Goal: Task Accomplishment & Management: Manage account settings

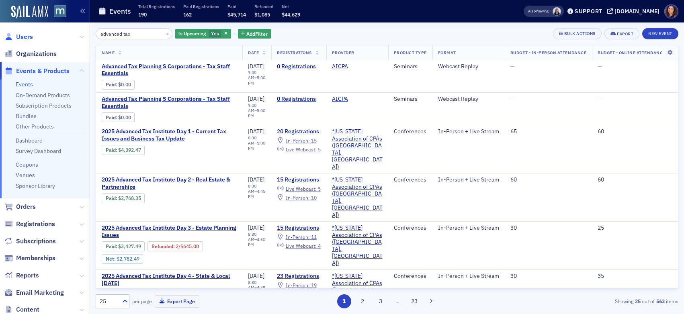
click at [26, 38] on span "Users" at bounding box center [24, 37] width 17 height 9
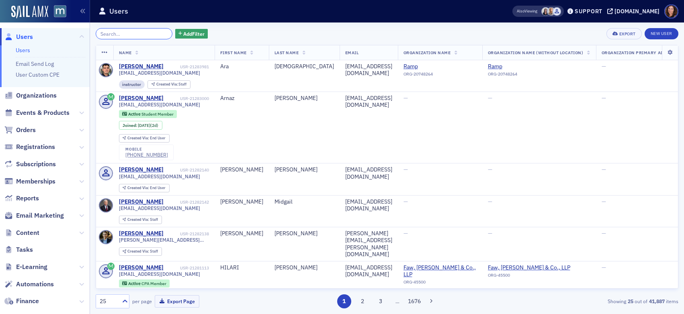
click at [127, 36] on input "search" at bounding box center [134, 33] width 77 height 11
click at [122, 37] on input "search" at bounding box center [134, 33] width 77 height 11
paste input "mlerche@heritagecappartners.com"
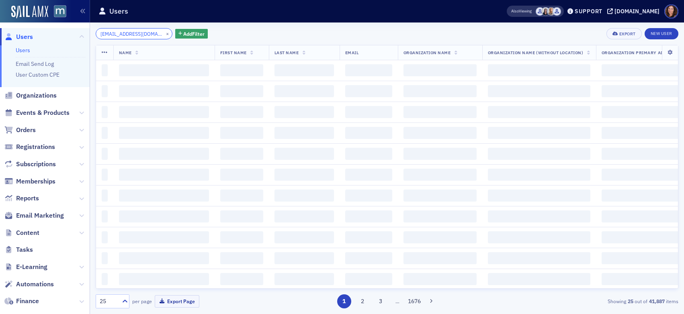
scroll to position [0, 25]
type input "mlerche@heritagecappartners.com"
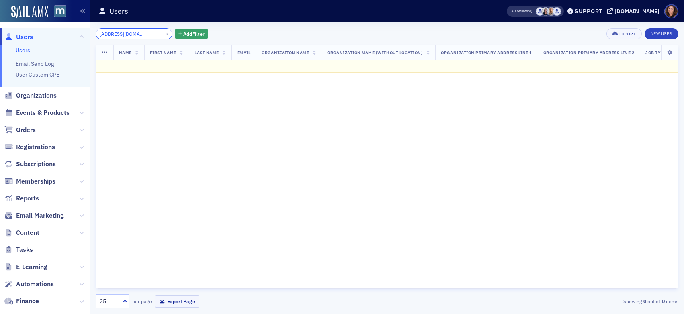
click at [129, 34] on input "mlerche@heritagecappartners.com" at bounding box center [134, 33] width 77 height 11
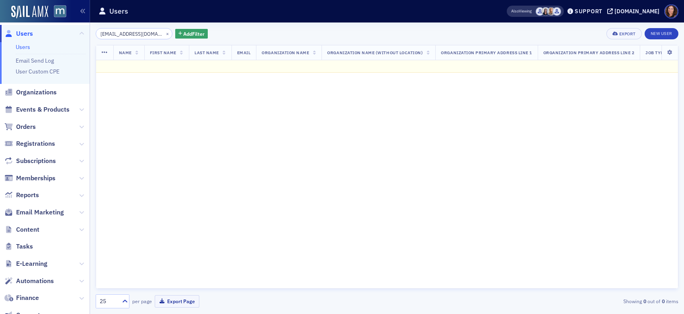
click at [23, 51] on link "Users" at bounding box center [23, 46] width 14 height 7
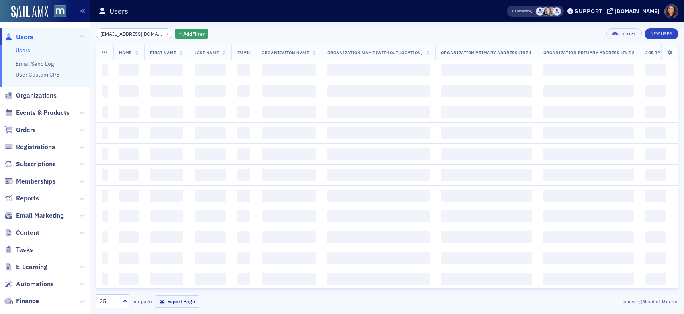
scroll to position [0, 25]
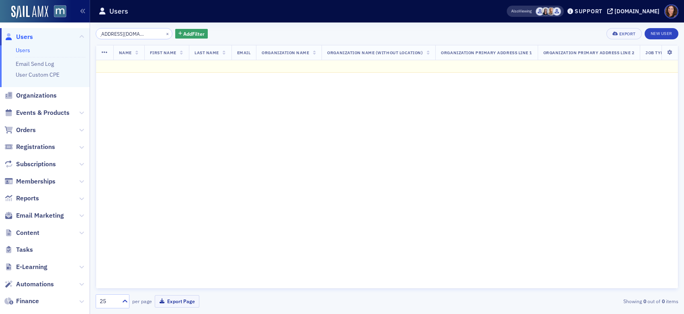
click at [125, 35] on input "mlerche@heritagecappartners.com" at bounding box center [134, 33] width 77 height 11
click at [164, 34] on button "×" at bounding box center [167, 33] width 7 height 7
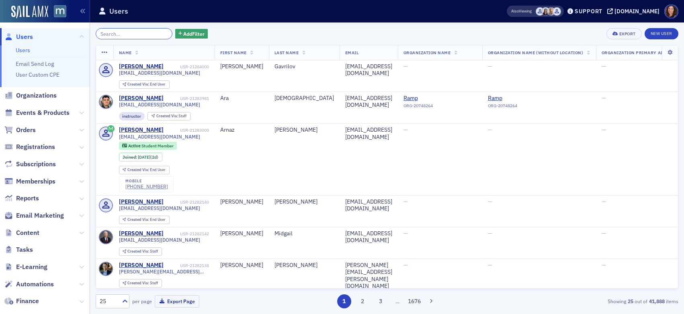
click at [125, 30] on input "search" at bounding box center [134, 33] width 77 height 11
paste input "mlerche@heritagecappartners.com"
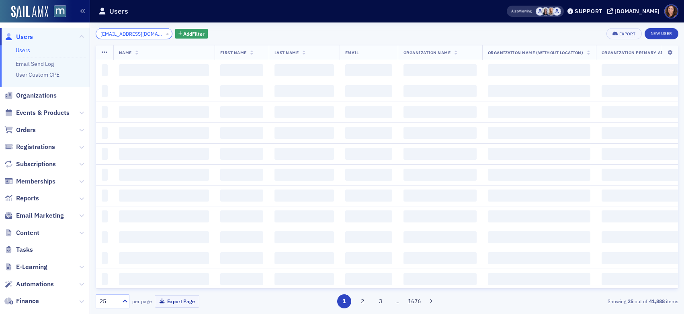
scroll to position [0, 25]
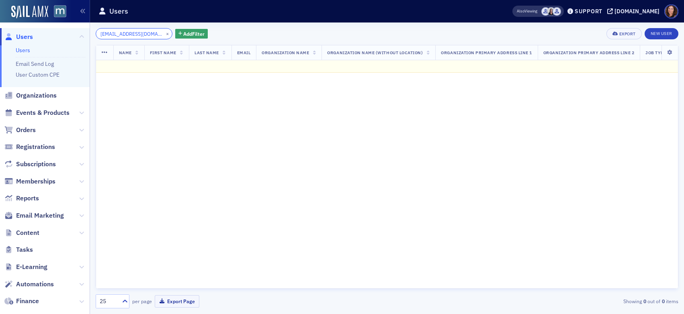
click at [128, 36] on input "mlerche@heritagecappartners.com" at bounding box center [134, 33] width 77 height 11
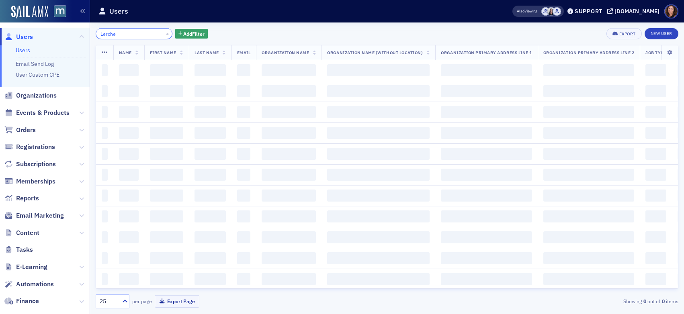
type input "Lerche"
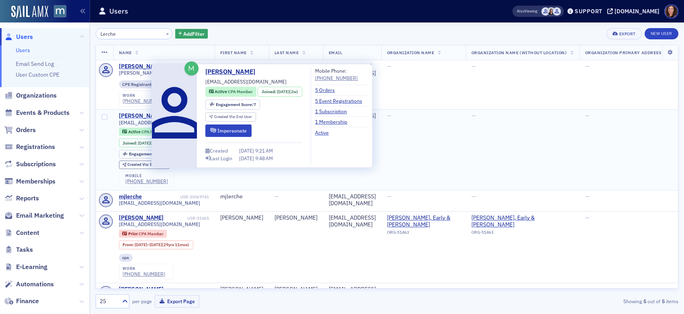
click at [137, 116] on div "[PERSON_NAME]" at bounding box center [141, 116] width 45 height 7
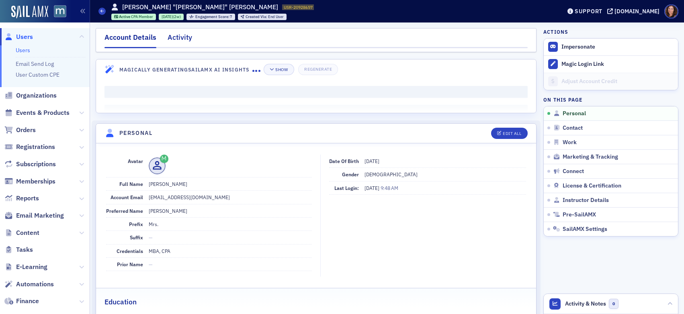
click at [180, 36] on div "Activity" at bounding box center [180, 39] width 25 height 15
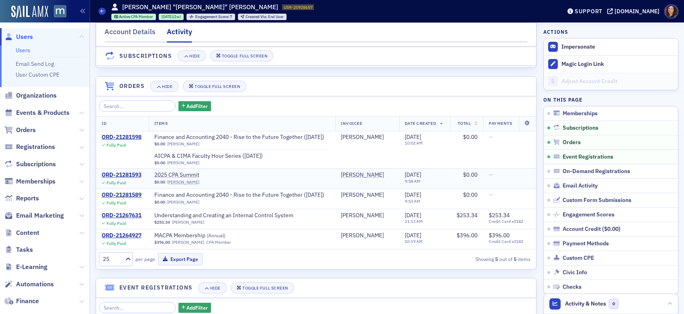
scroll to position [162, 0]
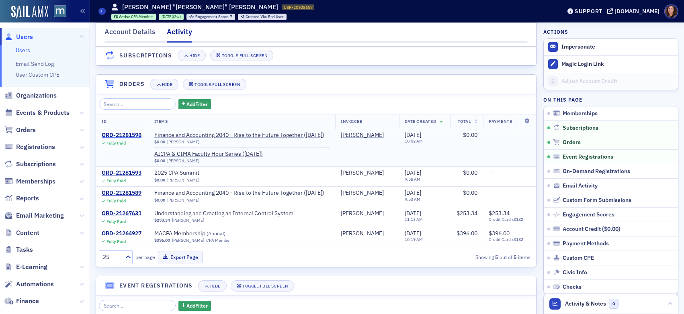
click at [133, 139] on div "ORD-21281598" at bounding box center [122, 135] width 40 height 7
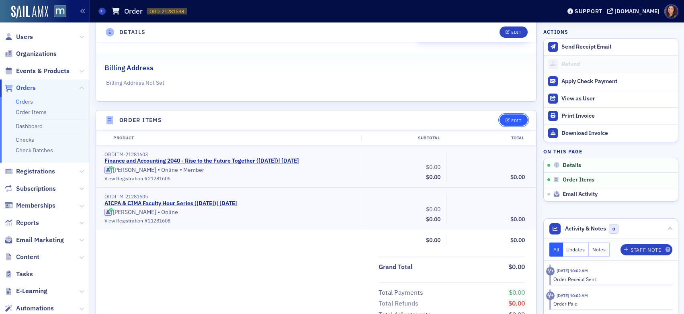
click at [511, 120] on div "Edit" at bounding box center [516, 121] width 10 height 4
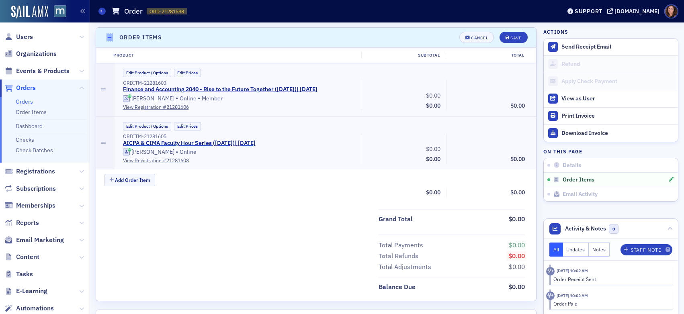
scroll to position [246, 0]
click at [150, 74] on button "Edit Product / Options" at bounding box center [147, 72] width 48 height 8
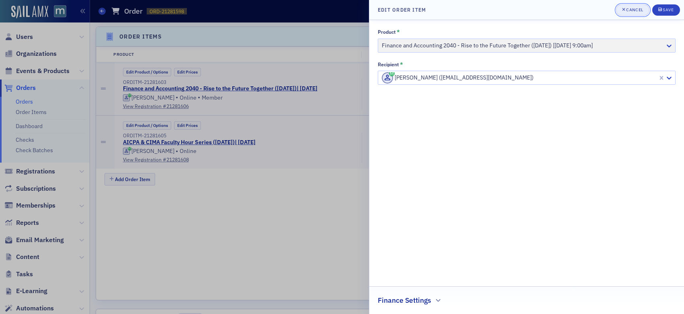
click at [630, 10] on div "Cancel" at bounding box center [634, 10] width 17 height 4
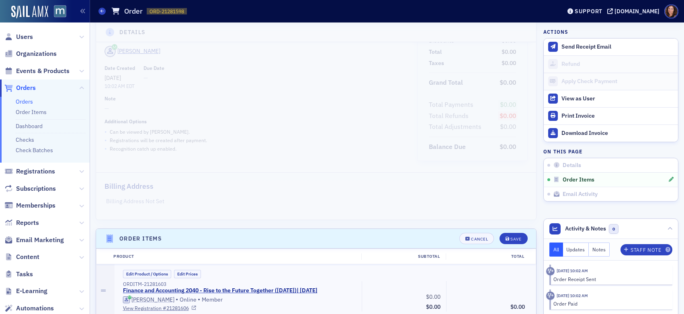
scroll to position [43, 0]
click at [472, 240] on div "Cancel" at bounding box center [479, 240] width 17 height 4
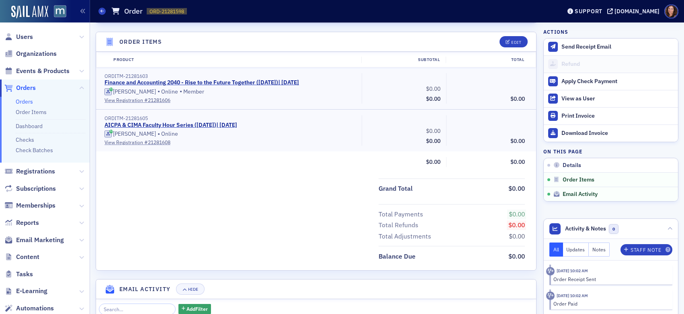
scroll to position [246, 0]
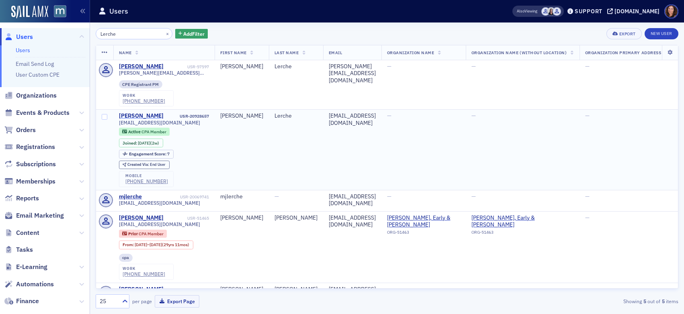
click at [137, 113] on div "[PERSON_NAME]" at bounding box center [141, 116] width 45 height 7
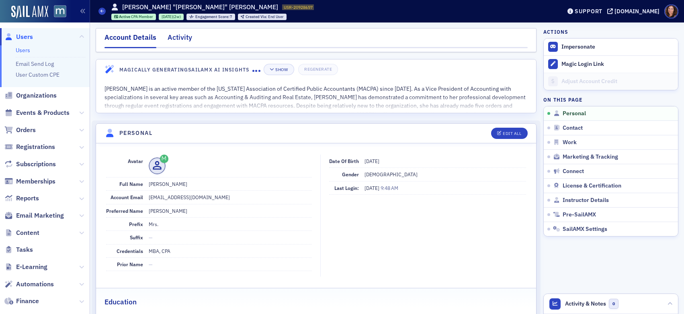
click at [178, 41] on div "Activity" at bounding box center [180, 39] width 25 height 15
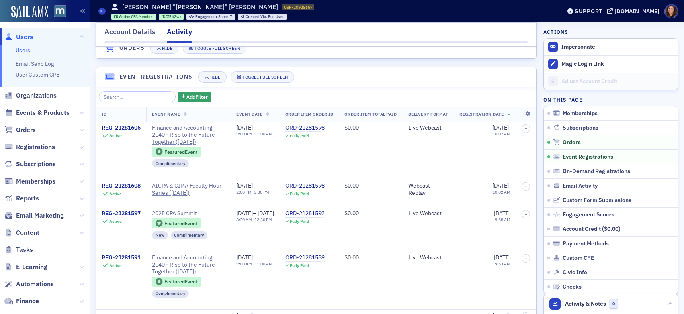
scroll to position [378, 0]
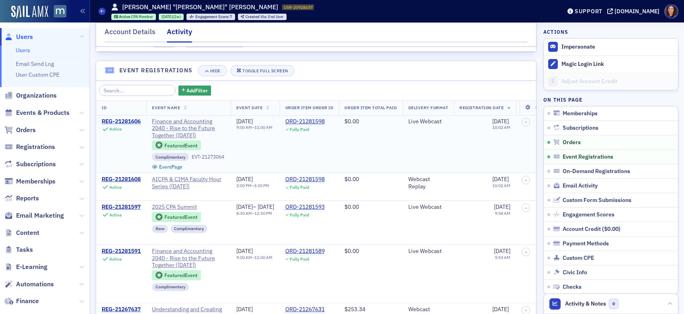
click at [129, 125] on div "REG-21281606" at bounding box center [121, 121] width 39 height 7
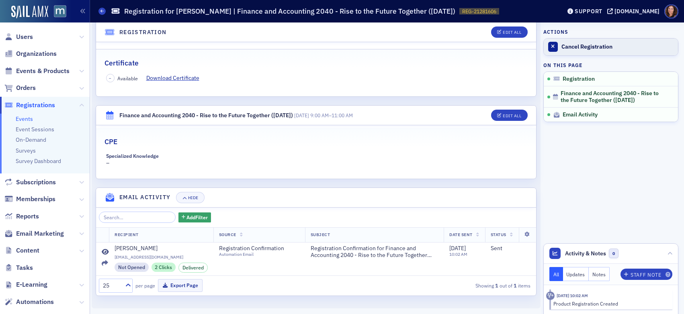
click at [582, 44] on div "Cancel Registration" at bounding box center [618, 46] width 113 height 7
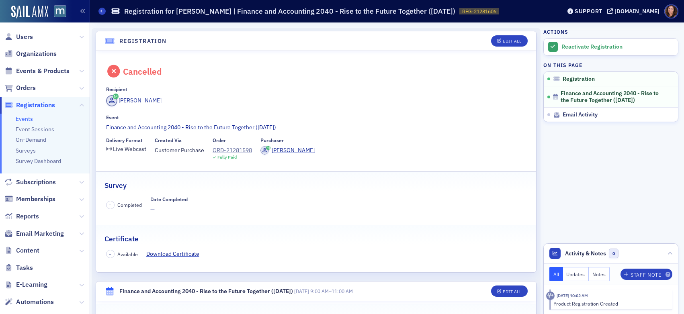
click at [29, 118] on link "Events" at bounding box center [24, 118] width 17 height 7
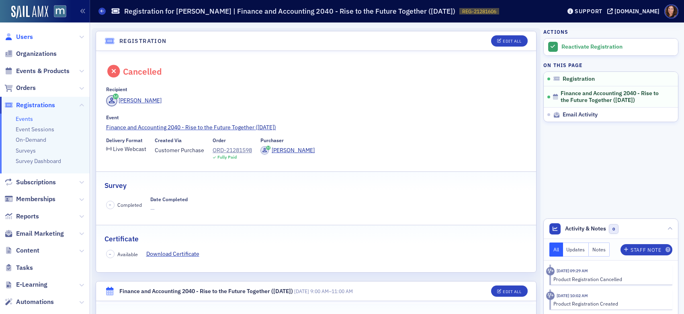
click at [28, 39] on span "Users" at bounding box center [24, 37] width 17 height 9
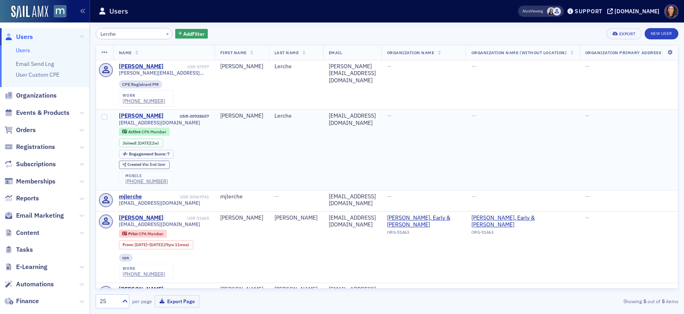
click at [136, 115] on div "[PERSON_NAME]" at bounding box center [141, 116] width 45 height 7
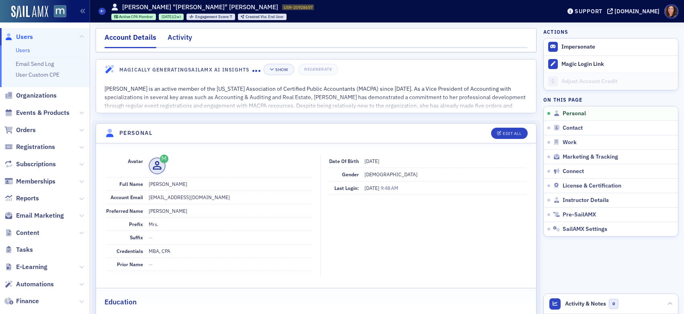
click at [172, 38] on div "Activity" at bounding box center [180, 39] width 25 height 15
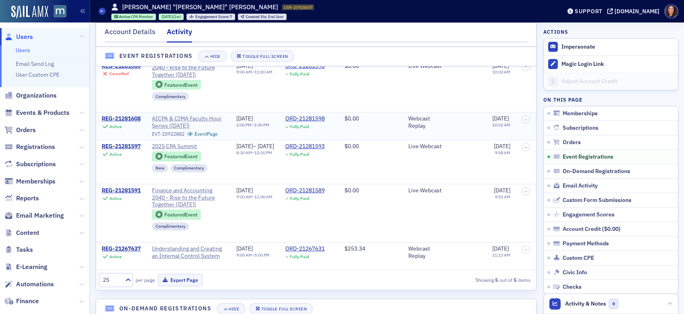
scroll to position [433, 0]
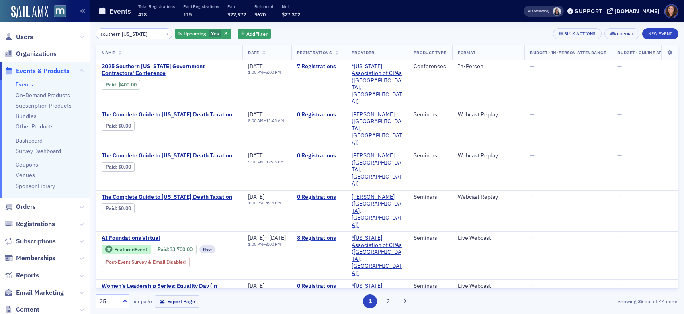
scroll to position [0, 65]
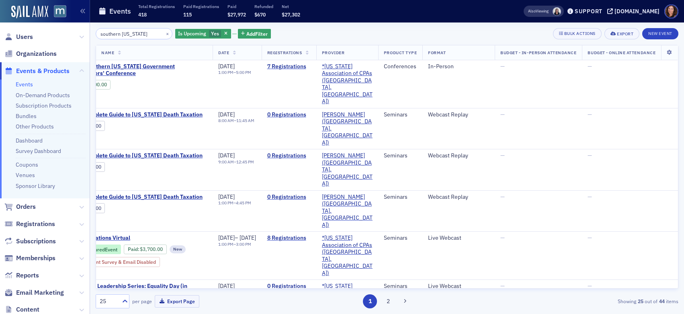
click at [24, 88] on link "Events" at bounding box center [24, 84] width 17 height 7
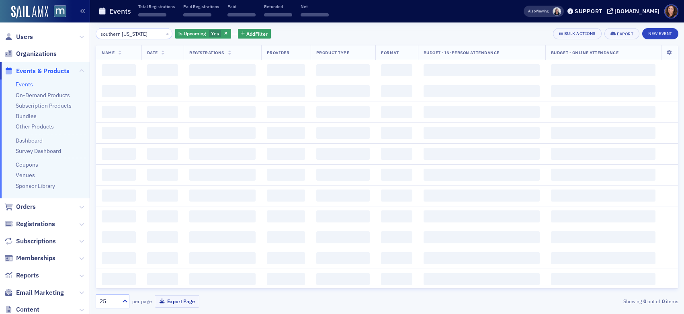
click at [134, 36] on input "southern [US_STATE]" at bounding box center [134, 33] width 77 height 11
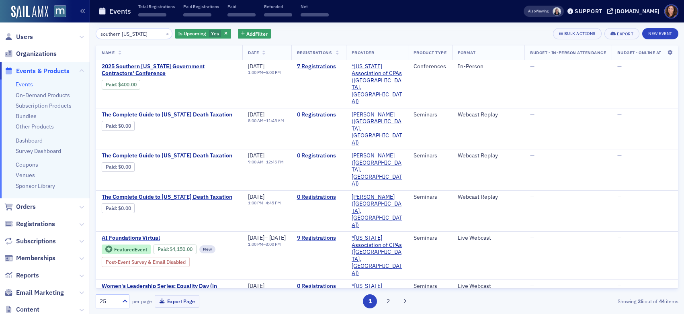
click at [134, 36] on input "southern [US_STATE]" at bounding box center [134, 33] width 77 height 11
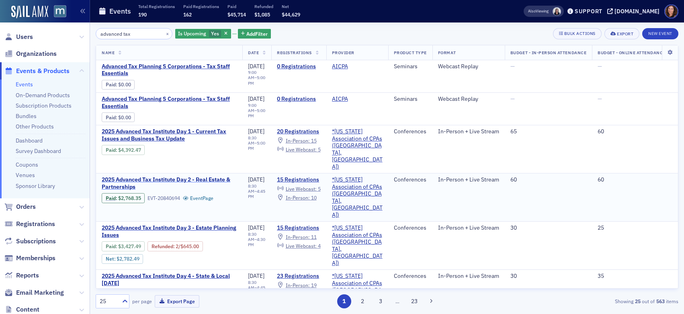
type input "advanced tax"
click at [203, 176] on span "2025 Advanced Tax Institute Day 2 - Real Estate & Partnerships" at bounding box center [169, 183] width 135 height 14
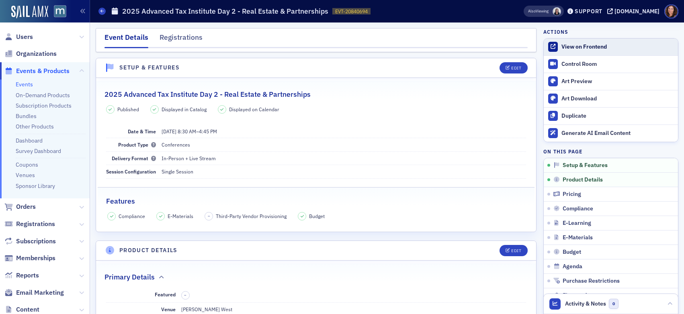
click at [585, 47] on div "View on Frontend" at bounding box center [618, 46] width 113 height 7
click at [23, 83] on link "Events" at bounding box center [24, 84] width 17 height 7
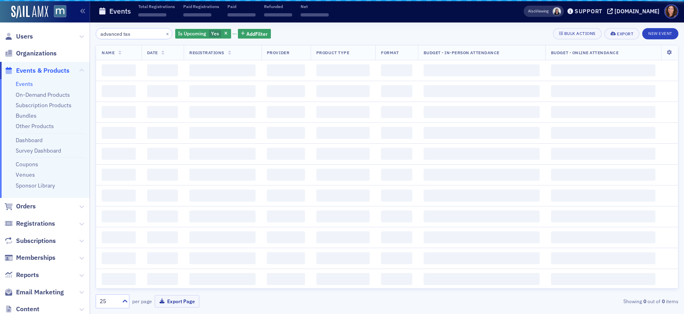
scroll to position [1, 0]
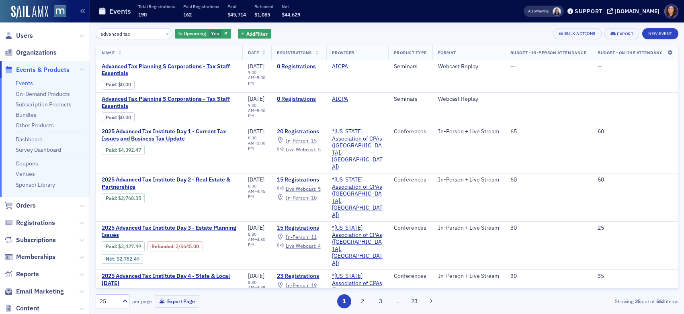
click at [123, 33] on input "advanced tax" at bounding box center [134, 33] width 77 height 11
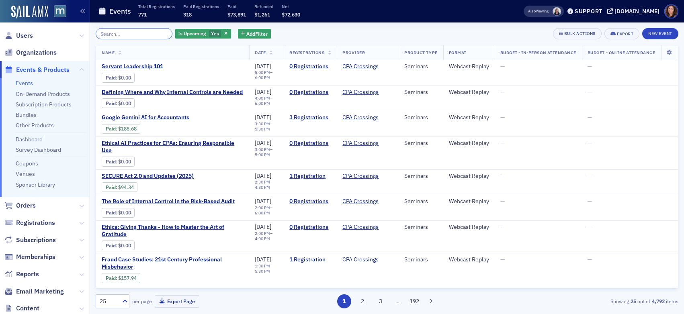
click at [122, 34] on input "search" at bounding box center [134, 33] width 77 height 11
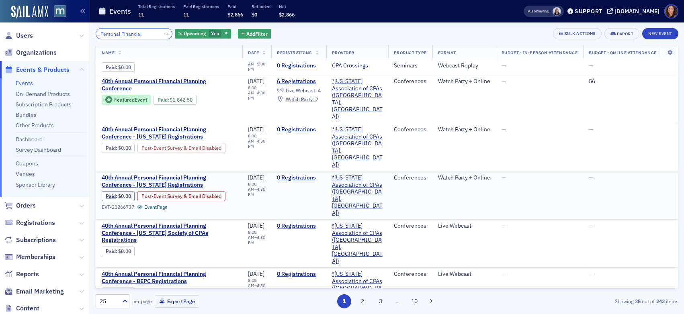
scroll to position [52, 0]
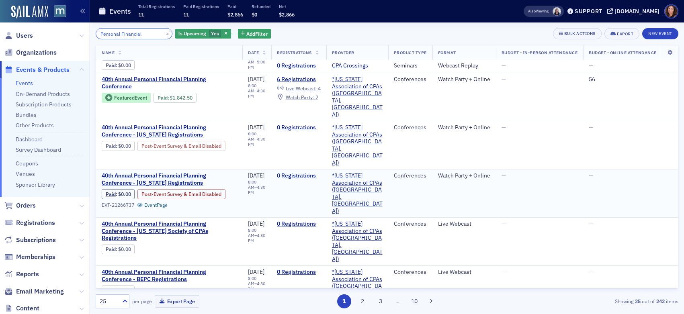
type input "Personal Financial"
click at [163, 172] on span "40th Annual Personal Financial Planning Conference - [US_STATE] Registrations" at bounding box center [169, 179] width 135 height 14
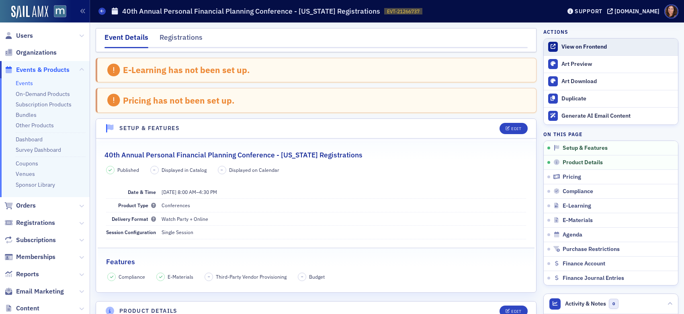
click at [575, 46] on div "View on Frontend" at bounding box center [618, 46] width 113 height 7
click at [24, 82] on link "Events" at bounding box center [24, 83] width 17 height 7
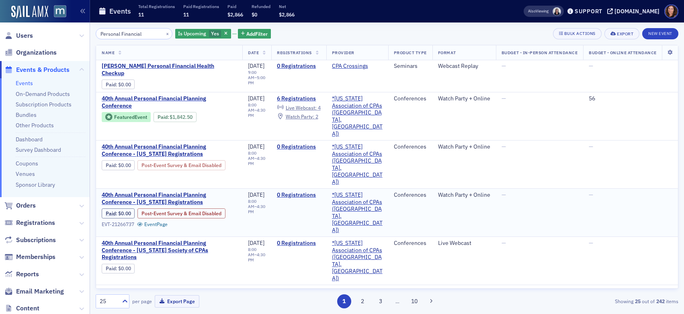
scroll to position [36, 0]
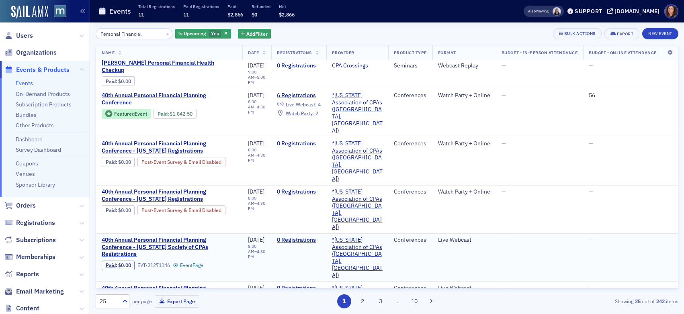
click at [184, 237] on span "40th Annual Personal Financial Planning Conference - [US_STATE] Society of CPAs…" at bounding box center [169, 247] width 135 height 21
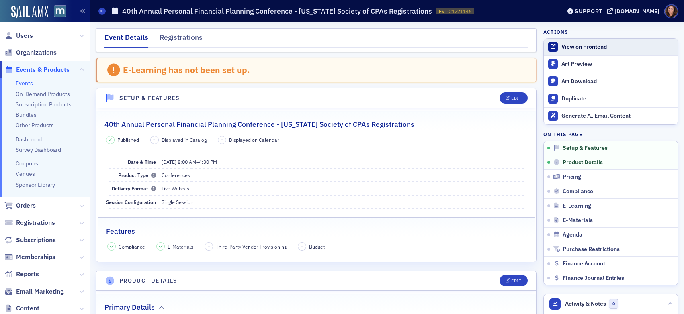
click at [575, 45] on div "View on Frontend" at bounding box center [618, 46] width 113 height 7
click at [22, 84] on link "Events" at bounding box center [24, 83] width 17 height 7
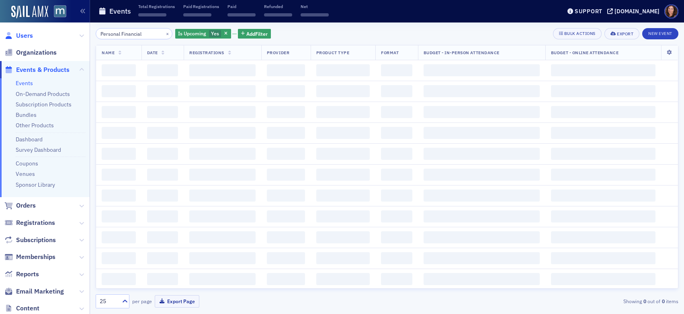
click at [19, 37] on span "Users" at bounding box center [24, 35] width 17 height 9
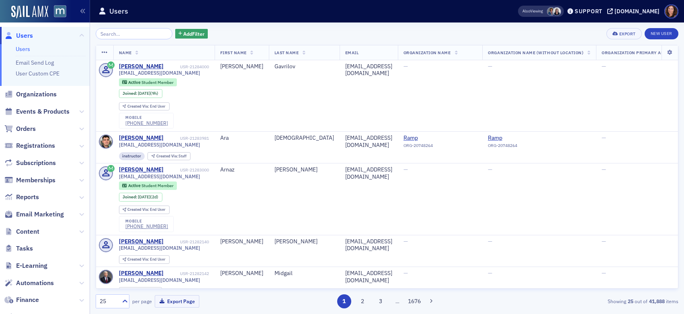
click at [116, 34] on input "search" at bounding box center [134, 33] width 77 height 11
type input "l"
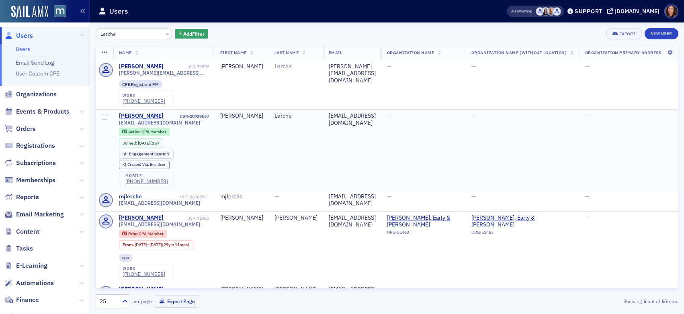
type input "Lerche"
click at [142, 117] on div "[PERSON_NAME]" at bounding box center [141, 116] width 45 height 7
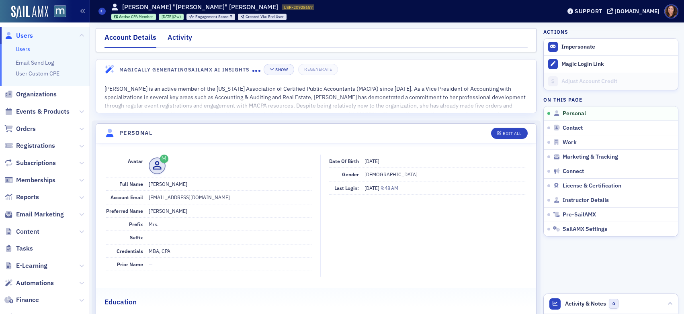
click at [179, 39] on div "Activity" at bounding box center [180, 39] width 25 height 15
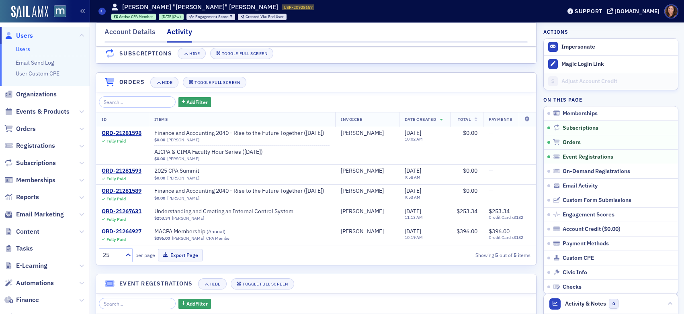
scroll to position [171, 0]
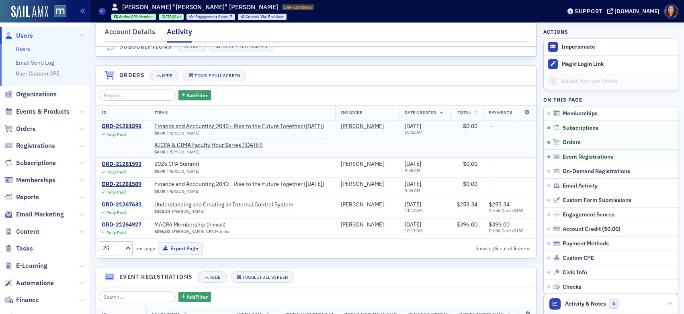
click at [136, 130] on div "ORD-21281598" at bounding box center [122, 126] width 40 height 7
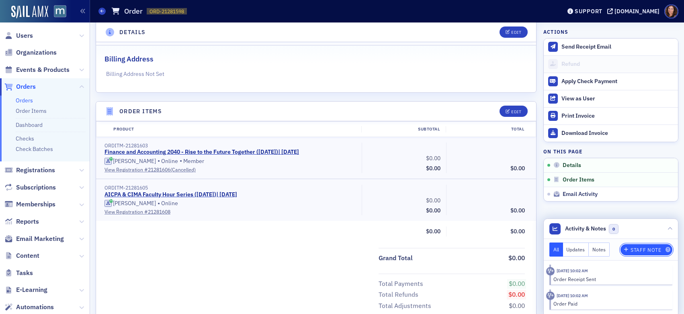
click at [633, 250] on div "Staff Note" at bounding box center [646, 250] width 31 height 4
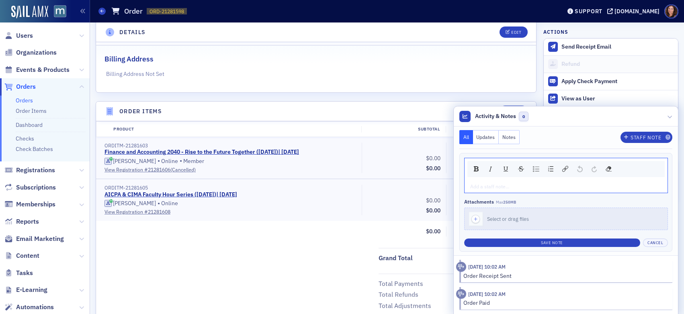
click at [486, 181] on div "Add a staff note..." at bounding box center [566, 186] width 203 height 13
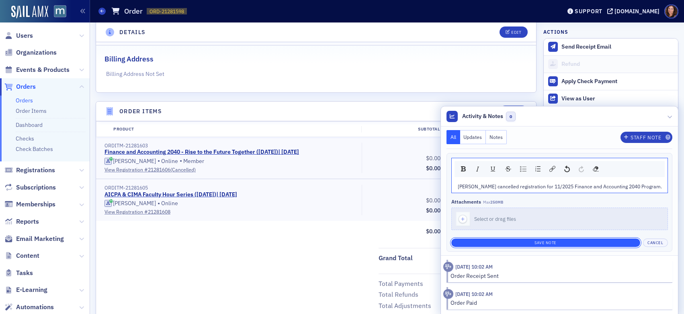
click at [539, 243] on button "Save Note" at bounding box center [545, 243] width 189 height 8
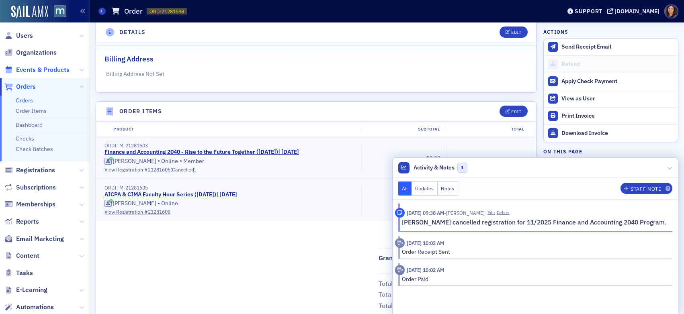
click at [38, 69] on span "Events & Products" at bounding box center [42, 70] width 53 height 9
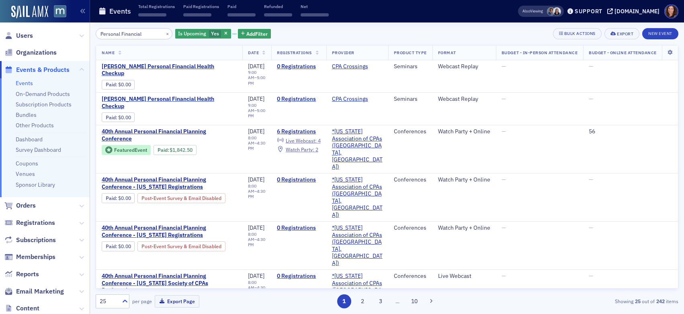
click at [125, 34] on input "Personal Financial" at bounding box center [134, 33] width 77 height 11
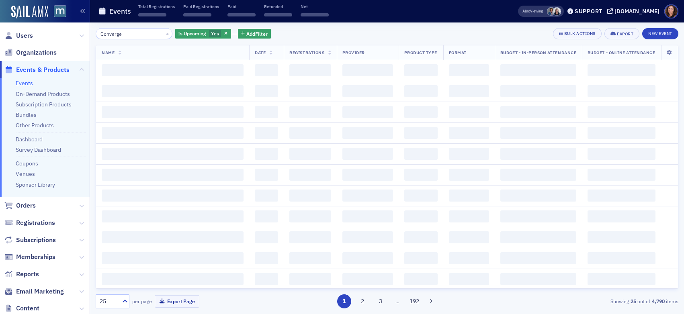
type input "Converge"
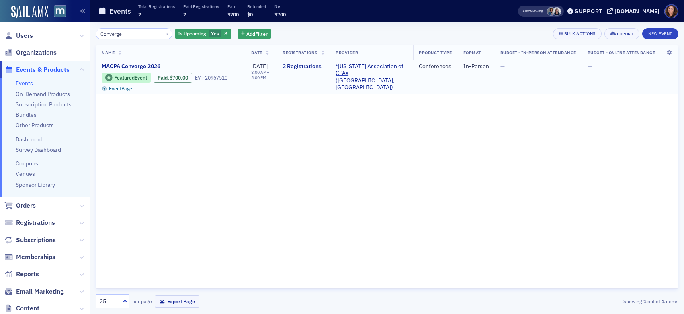
click at [132, 65] on span "MACPA Converge 2026" at bounding box center [169, 66] width 135 height 7
